Goal: Task Accomplishment & Management: Manage account settings

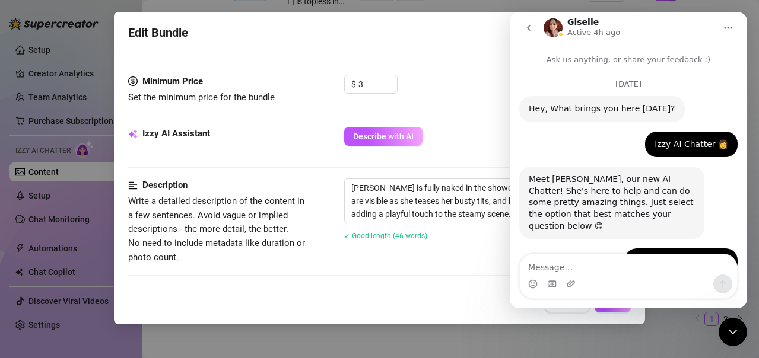
scroll to position [1153, 0]
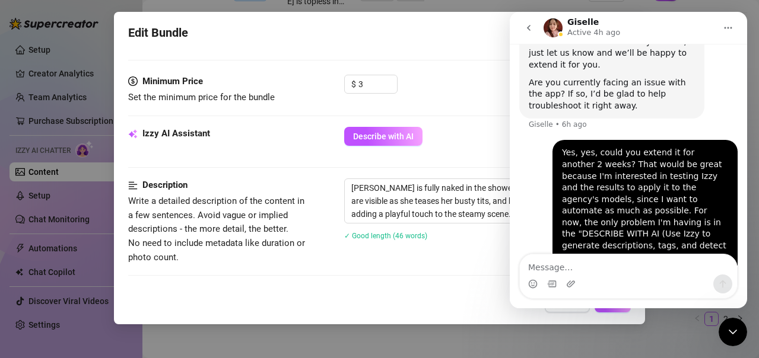
click at [468, 111] on div "Minimum Price Set the minimum price for the bundle $ 3" at bounding box center [379, 101] width 502 height 52
click at [727, 327] on icon "Close Intercom Messenger" at bounding box center [732, 332] width 14 height 14
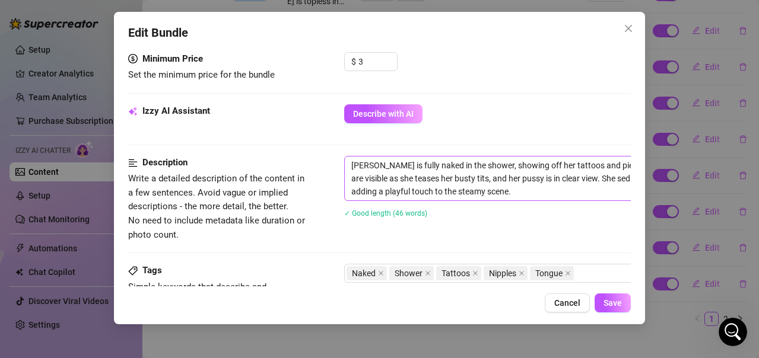
scroll to position [356, 0]
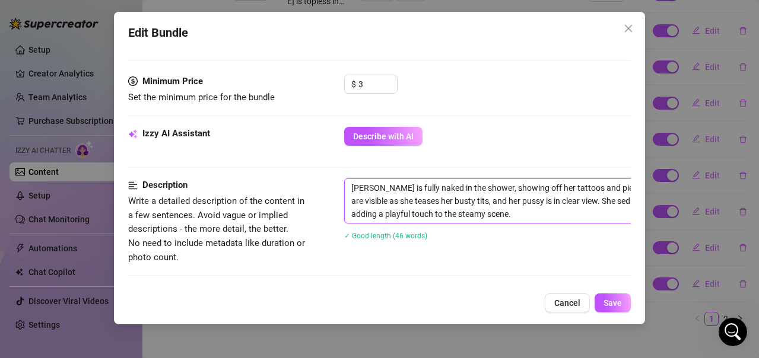
drag, startPoint x: 479, startPoint y: 214, endPoint x: 341, endPoint y: 193, distance: 139.2
click at [341, 193] on div "Description Write a detailed description of the content in a few sentences. Avo…" at bounding box center [379, 222] width 502 height 86
click at [543, 215] on textarea "[PERSON_NAME] is fully naked in the shower, showing off her tattoos and pierced…" at bounding box center [552, 201] width 414 height 44
drag, startPoint x: 443, startPoint y: 286, endPoint x: 502, endPoint y: 286, distance: 58.7
click at [502, 286] on div "Account Juli (@princesvip) Name Name is for your internal organization only. Bu…" at bounding box center [379, 167] width 502 height 240
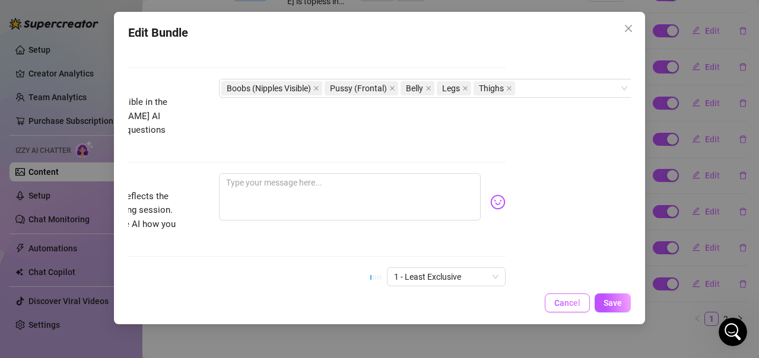
scroll to position [652, 125]
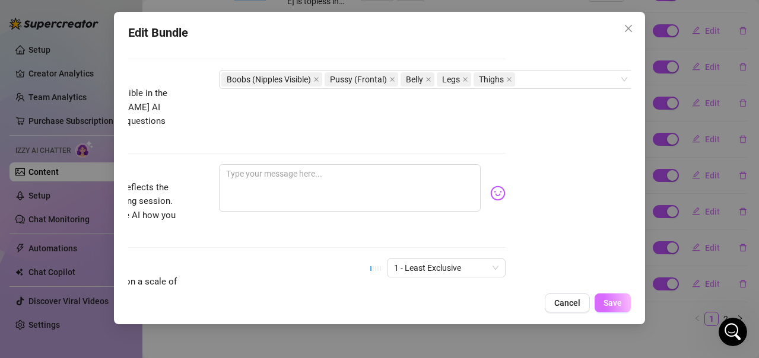
click at [610, 302] on span "Save" at bounding box center [612, 302] width 18 height 9
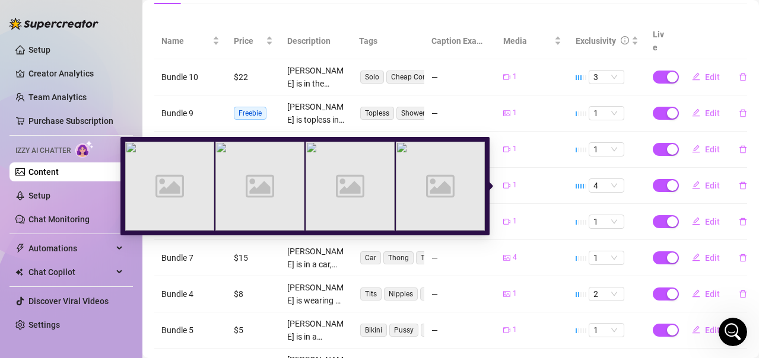
scroll to position [340, 0]
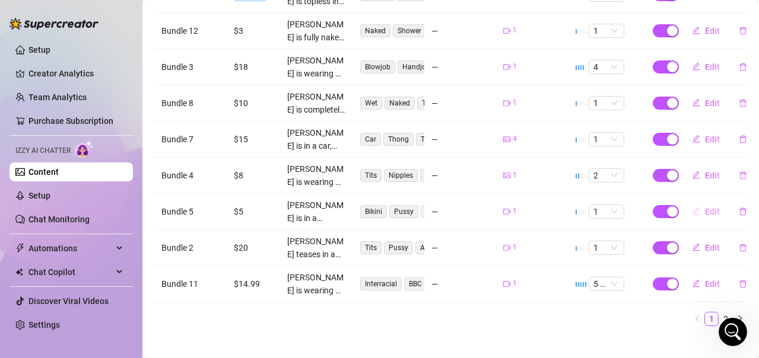
click at [705, 207] on span "Edit" at bounding box center [712, 211] width 15 height 9
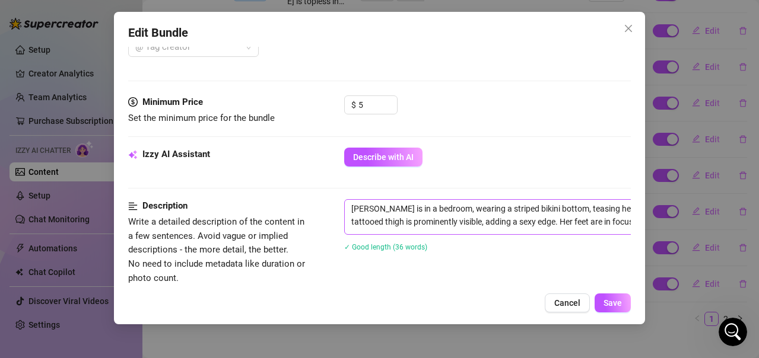
scroll to position [356, 0]
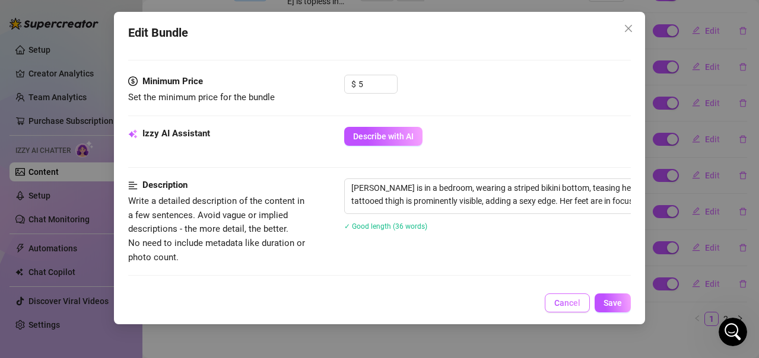
click at [557, 300] on span "Cancel" at bounding box center [567, 302] width 26 height 9
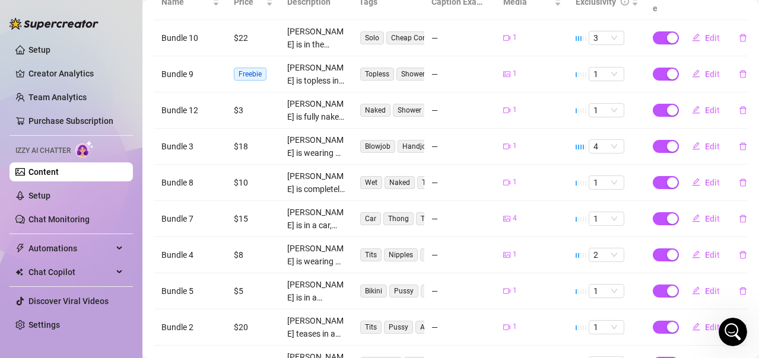
scroll to position [281, 0]
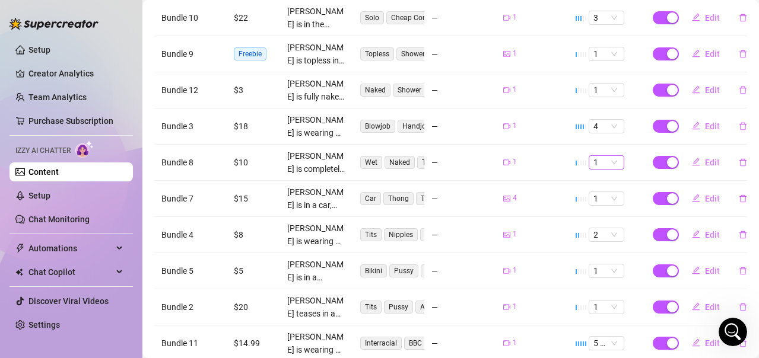
click at [604, 156] on span "1" at bounding box center [606, 162] width 26 height 13
click at [597, 203] on div "3" at bounding box center [597, 208] width 17 height 13
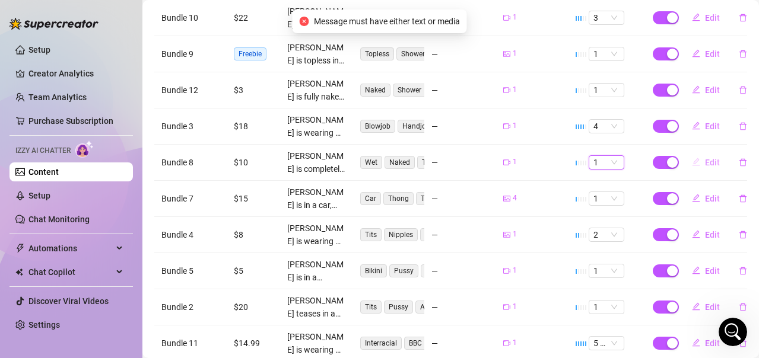
click at [705, 158] on span "Edit" at bounding box center [712, 162] width 15 height 9
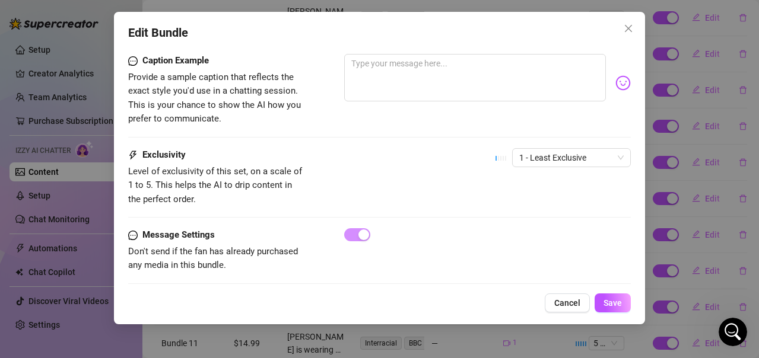
scroll to position [767, 0]
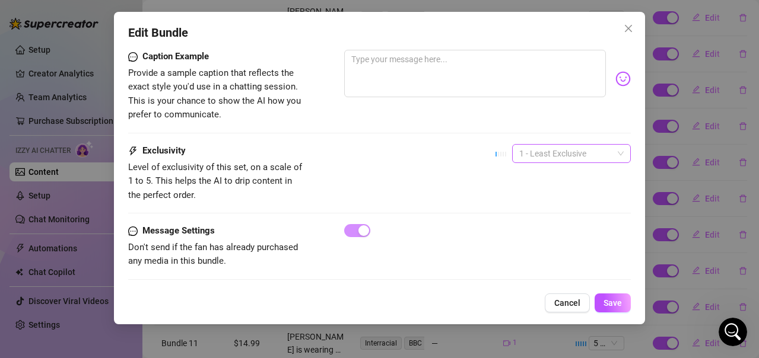
click at [570, 145] on span "1 - Least Exclusive" at bounding box center [571, 154] width 104 height 18
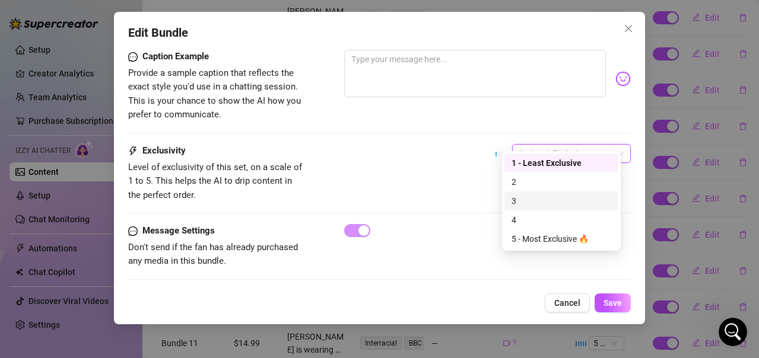
click at [547, 201] on div "3" at bounding box center [561, 201] width 100 height 13
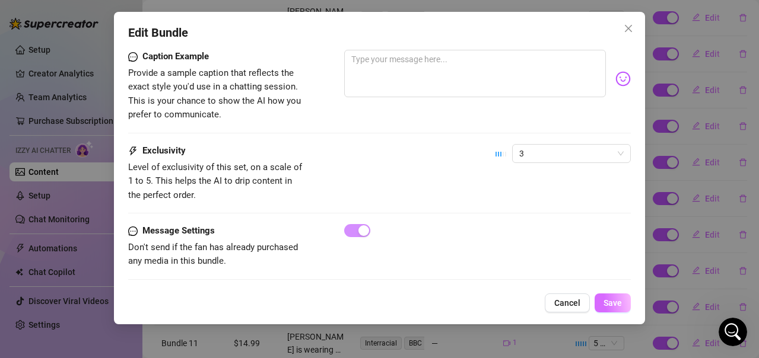
click at [615, 305] on span "Save" at bounding box center [612, 302] width 18 height 9
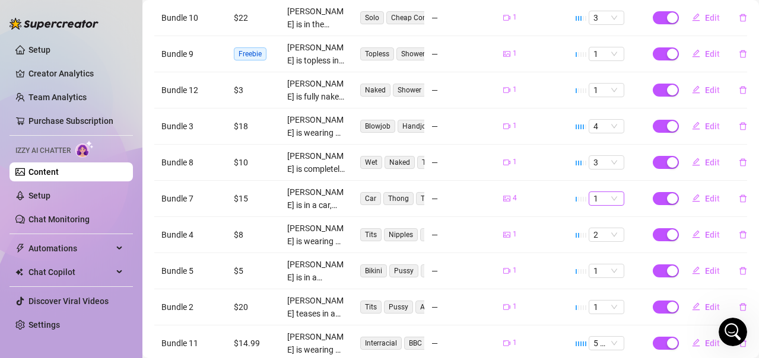
click at [608, 192] on span "1" at bounding box center [606, 198] width 26 height 13
click at [604, 225] on div "2" at bounding box center [597, 225] width 17 height 13
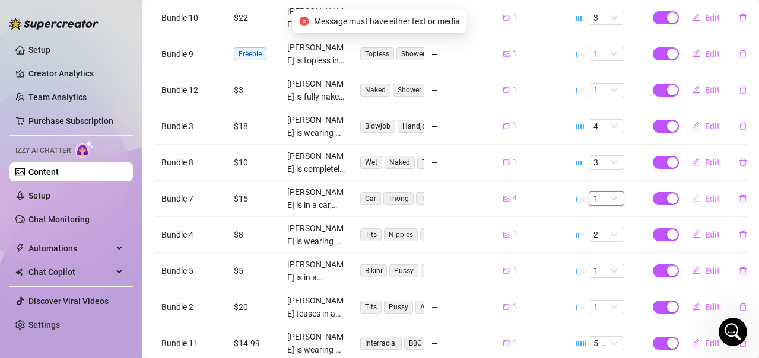
click at [693, 189] on button "Edit" at bounding box center [705, 198] width 47 height 19
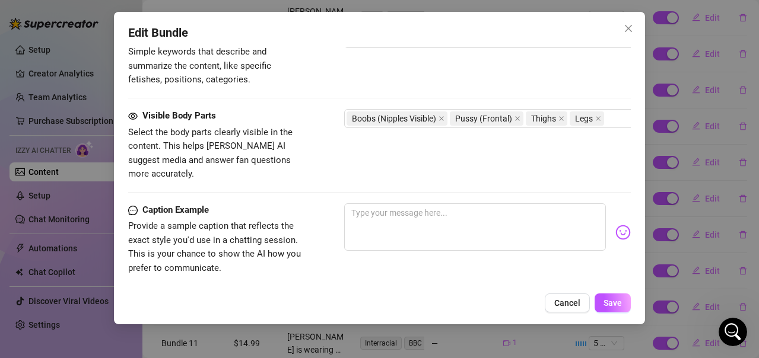
scroll to position [771, 0]
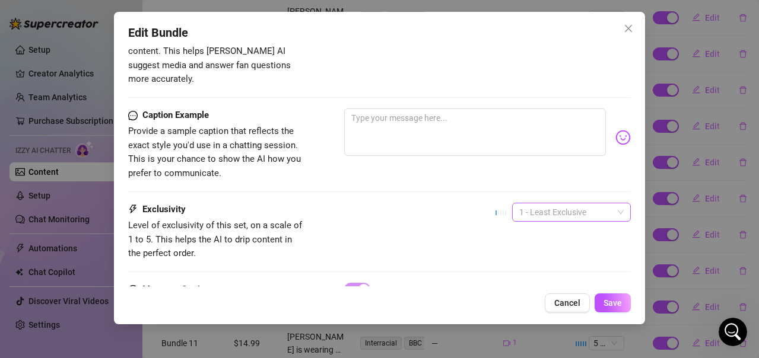
click at [558, 203] on span "1 - Least Exclusive" at bounding box center [571, 212] width 104 height 18
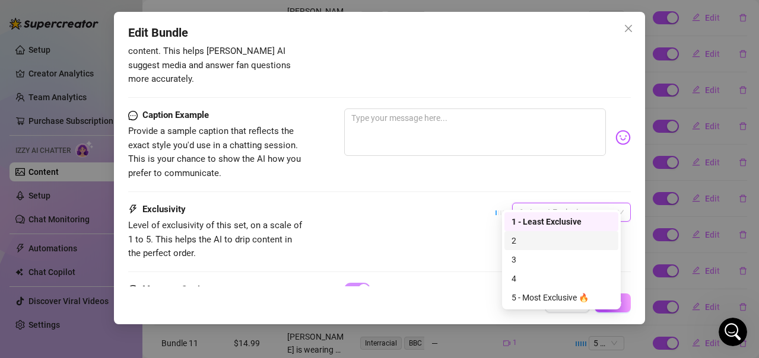
click at [527, 241] on div "2" at bounding box center [561, 240] width 100 height 13
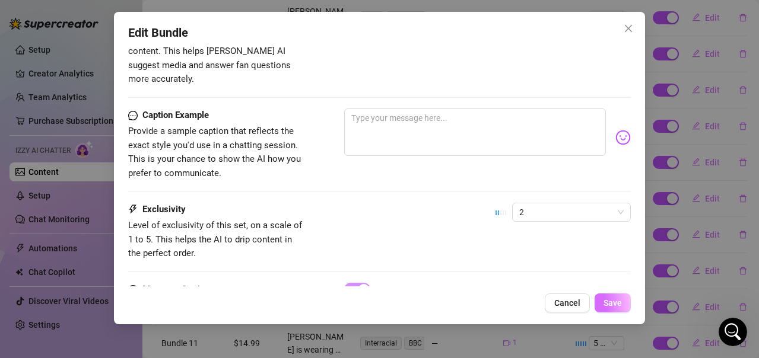
click at [613, 298] on span "Save" at bounding box center [612, 302] width 18 height 9
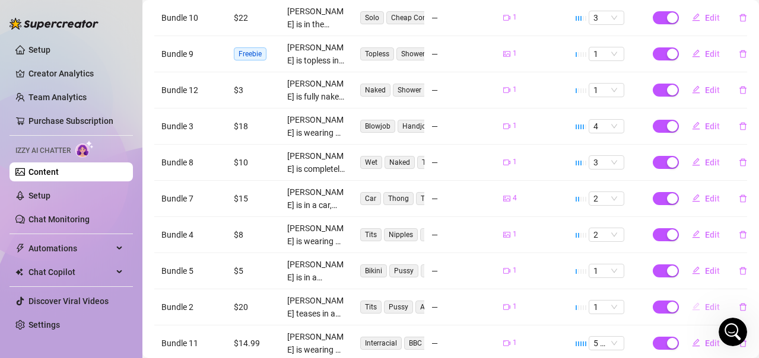
click at [692, 302] on icon "edit" at bounding box center [696, 306] width 8 height 8
type textarea "Type your message here..."
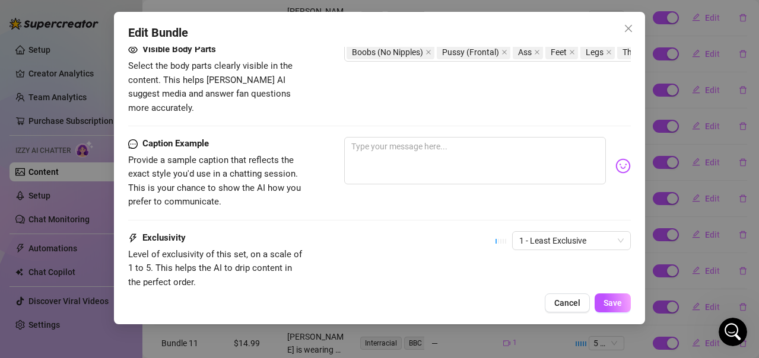
scroll to position [712, 0]
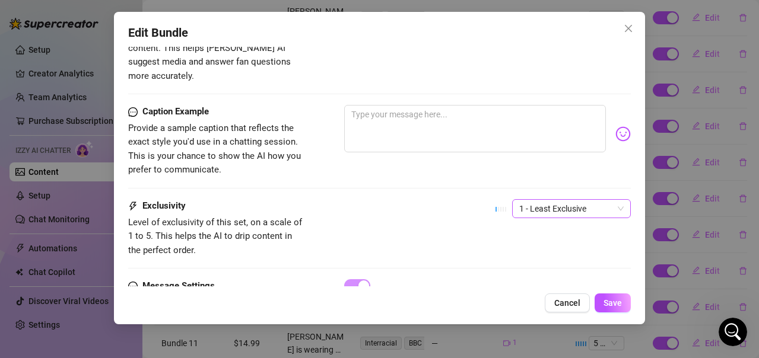
click at [546, 200] on span "1 - Least Exclusive" at bounding box center [571, 209] width 104 height 18
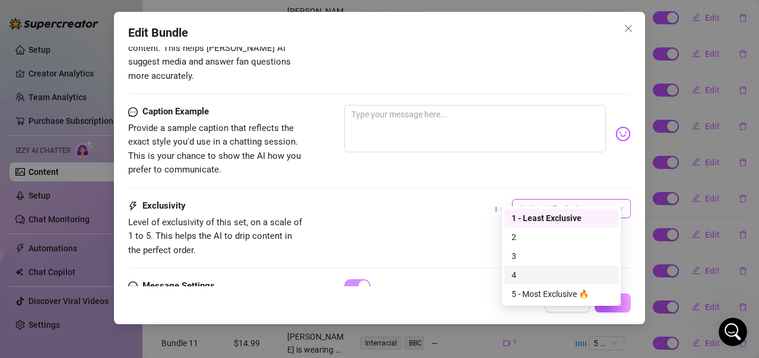
click at [522, 274] on div "4" at bounding box center [561, 275] width 100 height 13
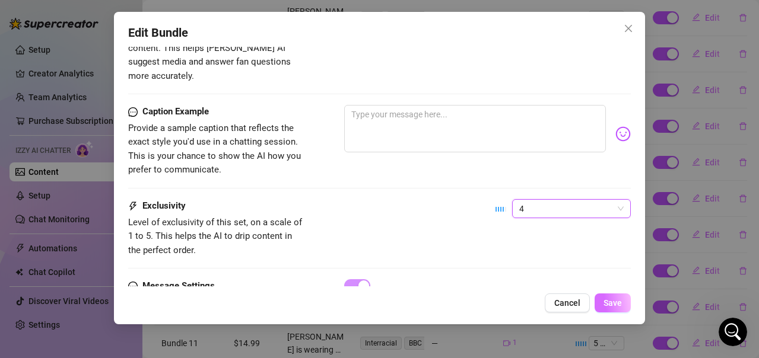
click at [604, 301] on span "Save" at bounding box center [612, 302] width 18 height 9
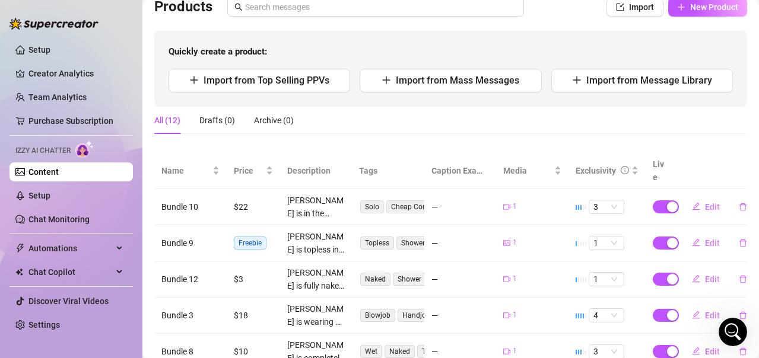
scroll to position [0, 0]
